Goal: Task Accomplishment & Management: Use online tool/utility

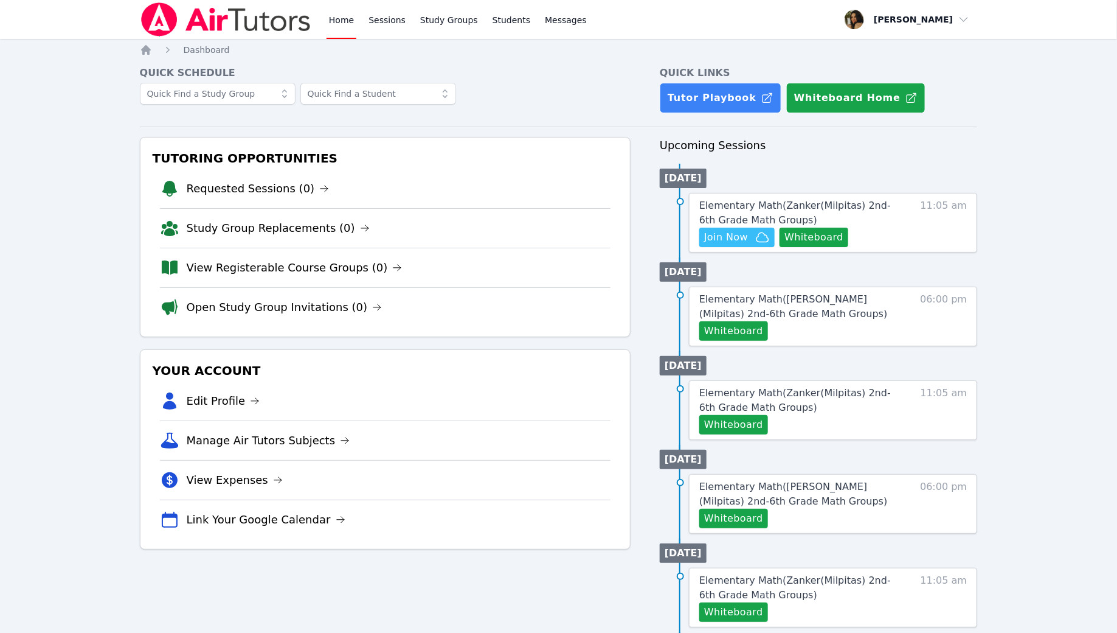
scroll to position [4, 0]
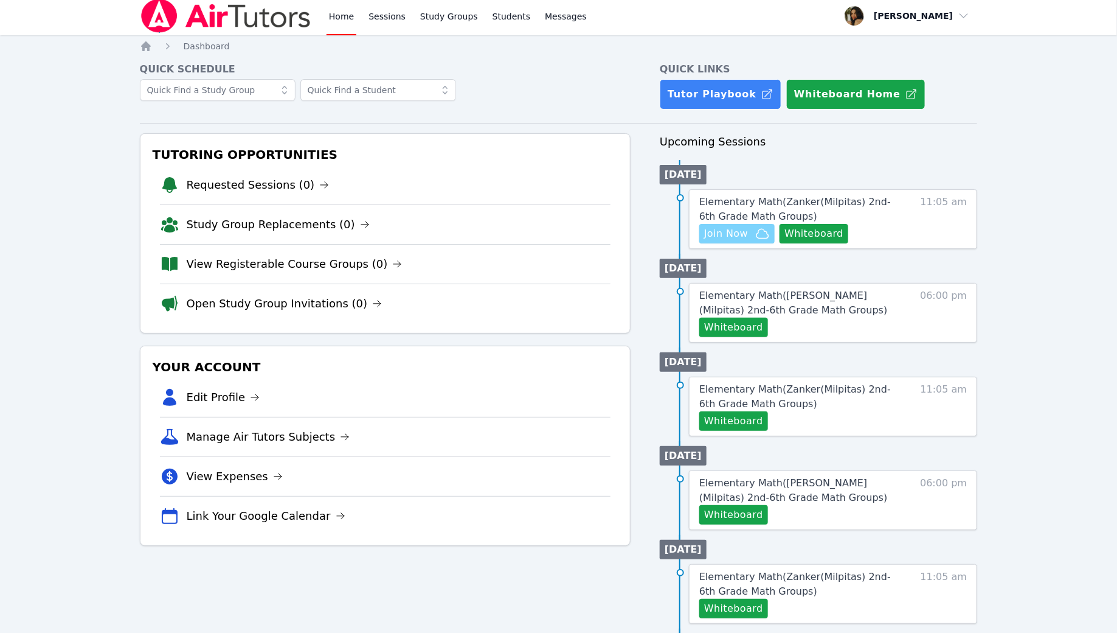
click at [736, 235] on span "Join Now" at bounding box center [726, 233] width 44 height 15
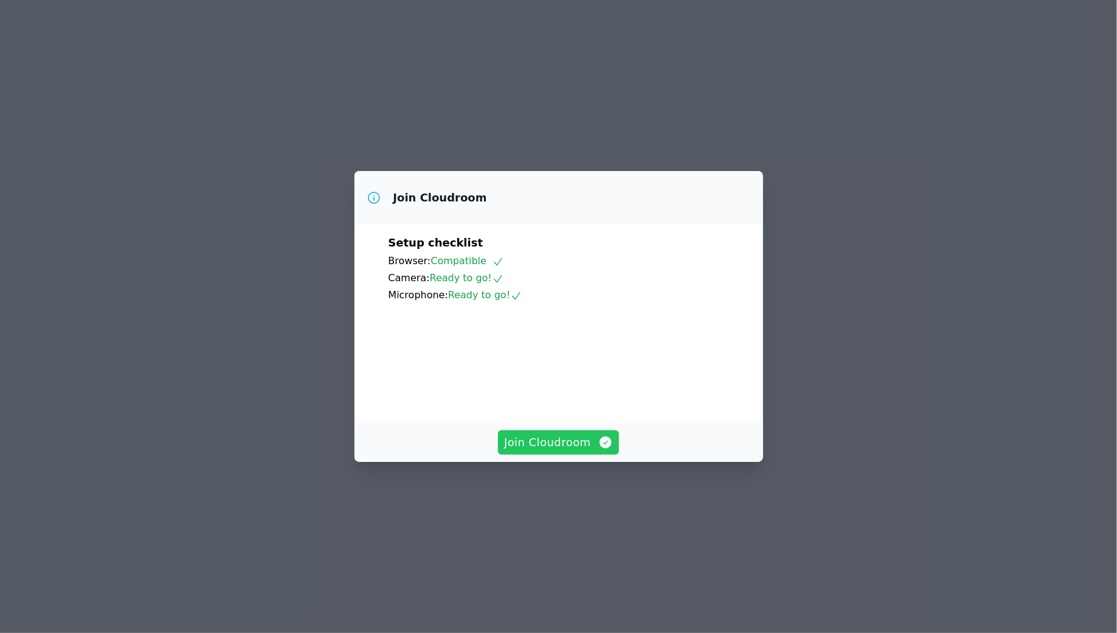
click at [551, 451] on span "Join Cloudroom" at bounding box center [558, 442] width 109 height 17
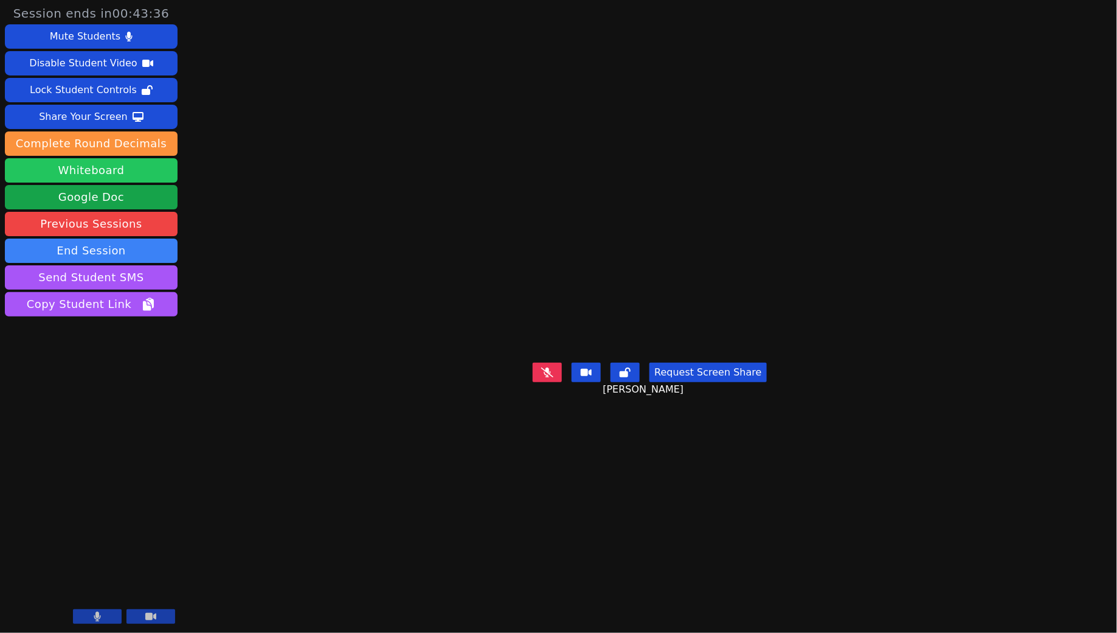
click at [109, 170] on button "Whiteboard" at bounding box center [91, 170] width 173 height 24
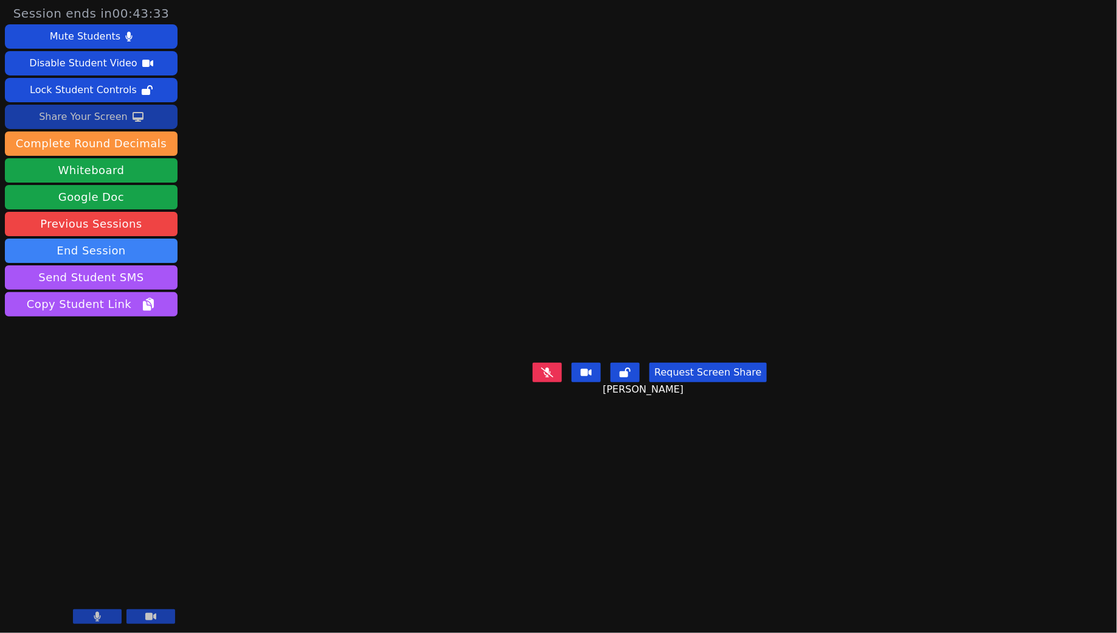
click at [86, 120] on div "Share Your Screen" at bounding box center [83, 116] width 89 height 19
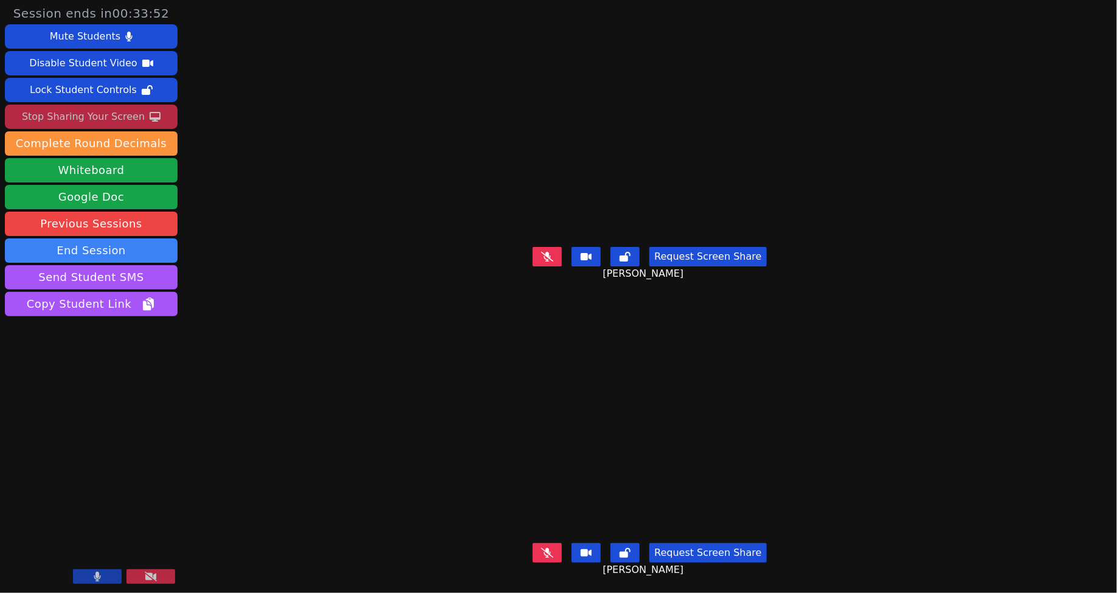
click at [97, 577] on icon at bounding box center [97, 577] width 7 height 10
click at [97, 577] on icon at bounding box center [97, 577] width 12 height 10
